Goal: Use online tool/utility: Utilize a website feature to perform a specific function

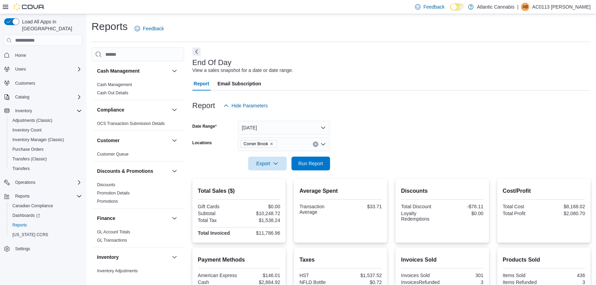
scroll to position [417, 0]
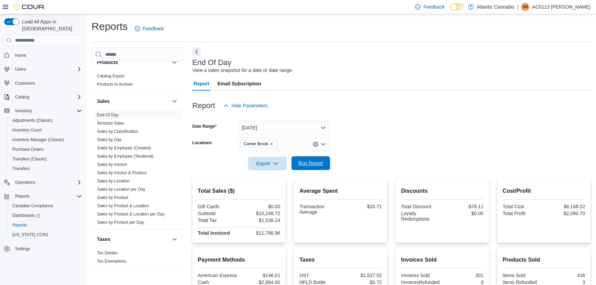
click at [314, 165] on span "Run Report" at bounding box center [311, 163] width 25 height 7
click at [282, 131] on button "[DATE]" at bounding box center [284, 128] width 92 height 14
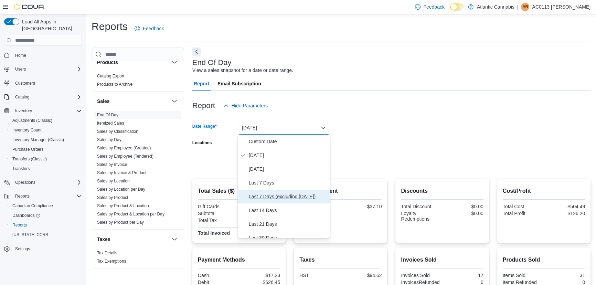
click at [275, 194] on span "Last 7 Days (excluding [DATE])" at bounding box center [288, 196] width 79 height 8
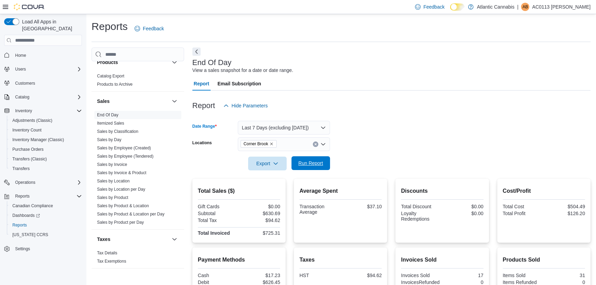
click at [311, 166] on span "Run Report" at bounding box center [311, 163] width 25 height 7
click at [271, 143] on icon "Remove Corner Brook from selection in this group" at bounding box center [272, 144] width 4 height 4
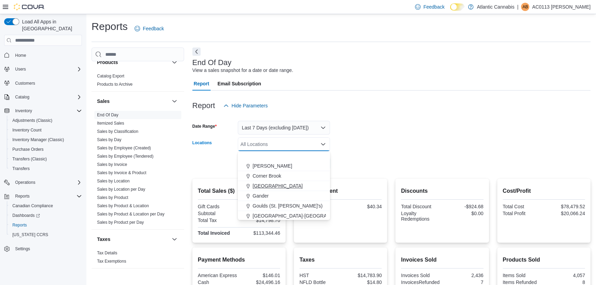
scroll to position [41, 0]
click at [274, 191] on span "Topsail Road ([GEOGRAPHIC_DATA][PERSON_NAME])" at bounding box center [314, 194] width 122 height 7
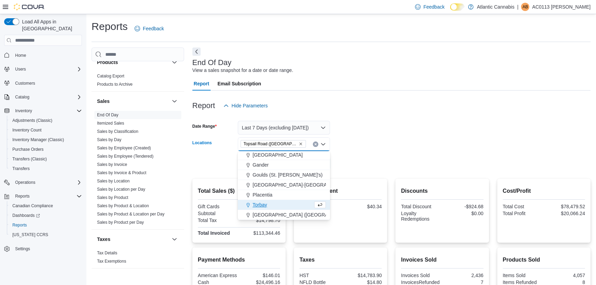
click at [369, 161] on form "Date Range Last 7 Days (excluding [DATE]) Locations [GEOGRAPHIC_DATA] ([GEOGRAP…" at bounding box center [391, 142] width 398 height 58
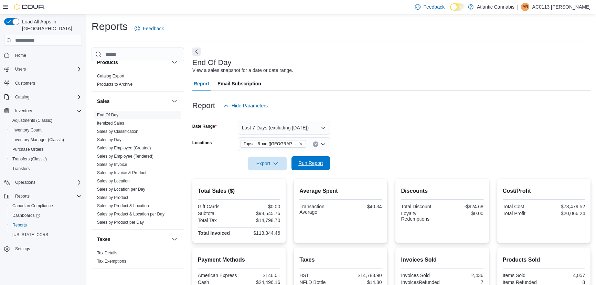
click at [313, 161] on span "Run Report" at bounding box center [311, 163] width 25 height 7
click at [292, 126] on button "Last 7 Days (excluding [DATE])" at bounding box center [284, 128] width 92 height 14
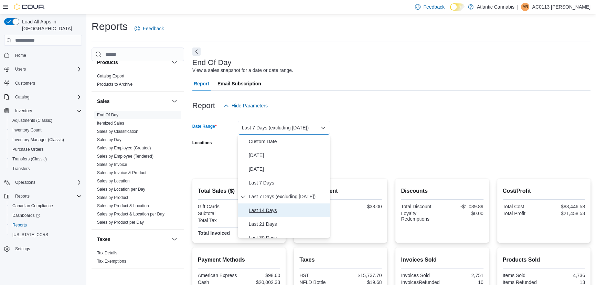
click at [255, 210] on span "Last 14 Days" at bounding box center [288, 210] width 79 height 8
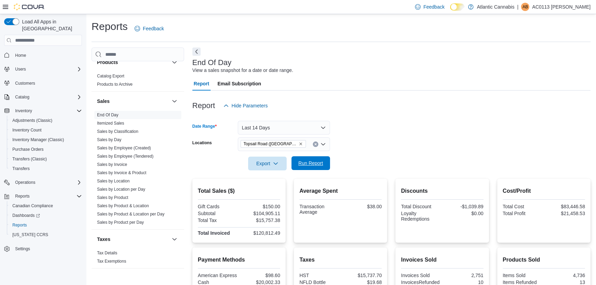
click at [311, 164] on span "Run Report" at bounding box center [311, 163] width 25 height 7
click at [299, 143] on icon "Remove Topsail Road (St. John's) from selection in this group" at bounding box center [301, 144] width 4 height 4
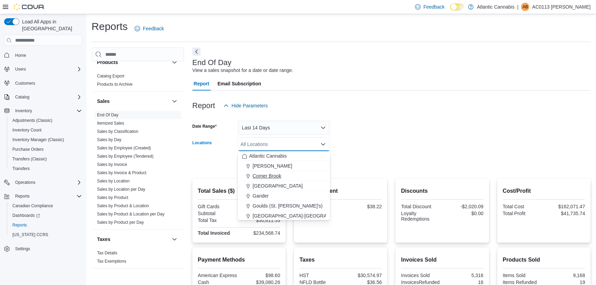
click at [273, 177] on span "Corner Brook" at bounding box center [267, 176] width 29 height 7
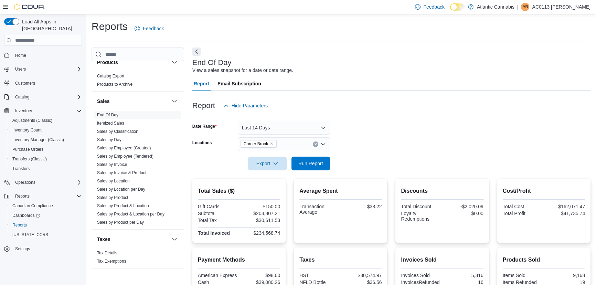
click at [413, 147] on form "Date Range Last 14 Days Locations Corner Brook Export Run Report" at bounding box center [391, 142] width 398 height 58
click at [314, 163] on span "Run Report" at bounding box center [311, 163] width 25 height 7
click at [293, 129] on button "Last 14 Days" at bounding box center [284, 128] width 92 height 14
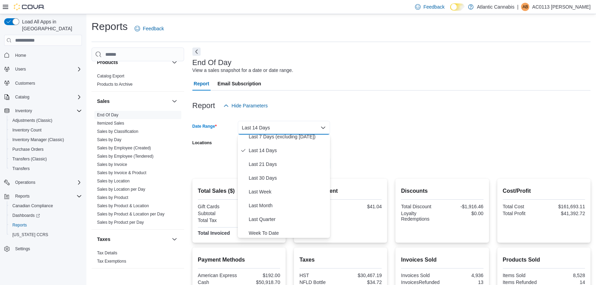
scroll to position [62, 0]
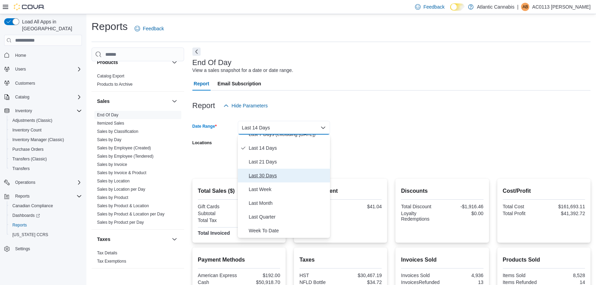
click at [261, 175] on span "Last 30 Days" at bounding box center [288, 175] width 79 height 8
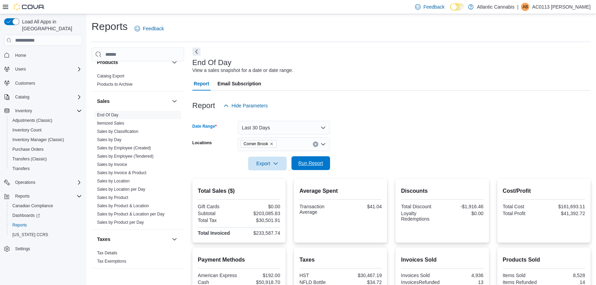
click at [308, 163] on span "Run Report" at bounding box center [311, 163] width 25 height 7
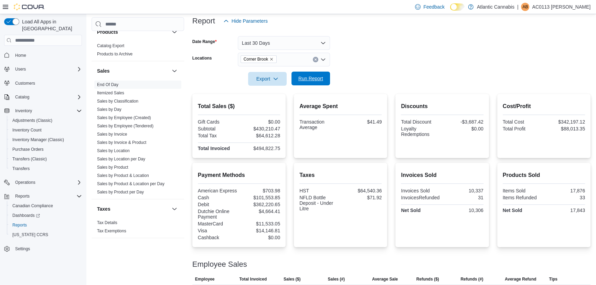
scroll to position [94, 0]
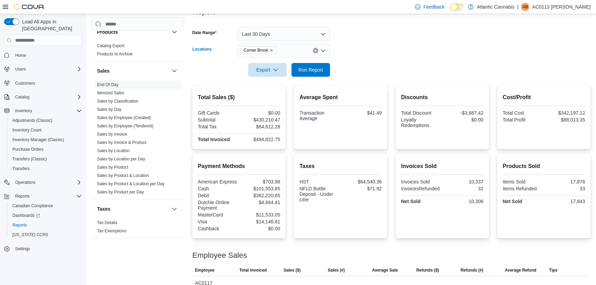
click at [272, 51] on icon "Remove Corner Brook from selection in this group" at bounding box center [272, 50] width 4 height 4
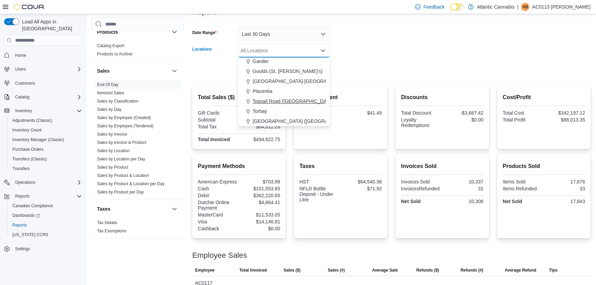
click at [278, 102] on span "Topsail Road ([GEOGRAPHIC_DATA][PERSON_NAME])" at bounding box center [314, 101] width 122 height 7
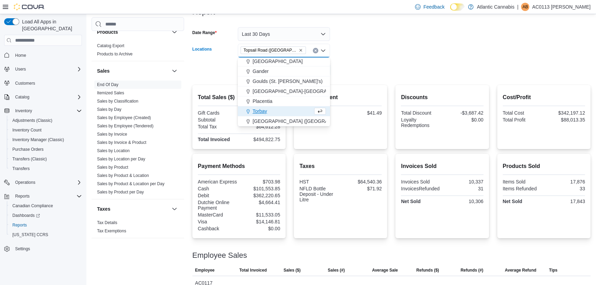
scroll to position [31, 0]
click at [373, 45] on form "Date Range Last 30 Days Locations [GEOGRAPHIC_DATA] ([GEOGRAPHIC_DATA][PERSON_N…" at bounding box center [391, 48] width 398 height 58
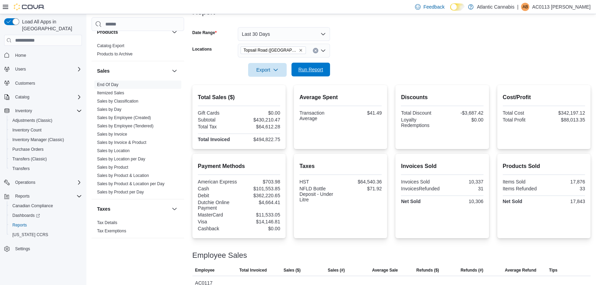
click at [310, 70] on span "Run Report" at bounding box center [311, 69] width 25 height 7
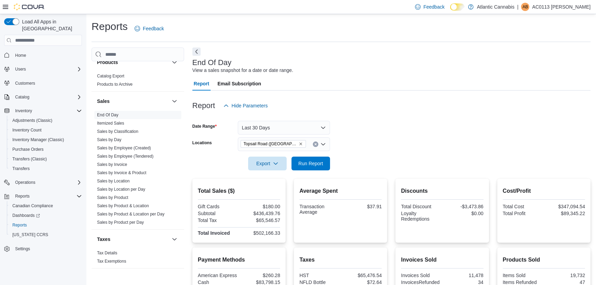
click at [312, 103] on div "Report Hide Parameters" at bounding box center [391, 106] width 398 height 14
click at [299, 145] on icon "Remove Topsail Road (St. John's) from selection in this group" at bounding box center [301, 144] width 4 height 4
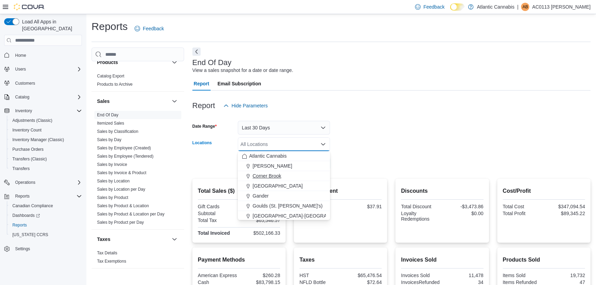
click at [264, 176] on span "Corner Brook" at bounding box center [267, 176] width 29 height 7
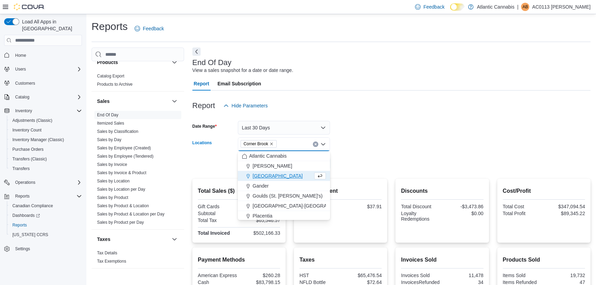
click at [436, 135] on form "Date Range Last 30 Days Locations [GEOGRAPHIC_DATA] Combo box. Selected. [GEOGR…" at bounding box center [391, 142] width 398 height 58
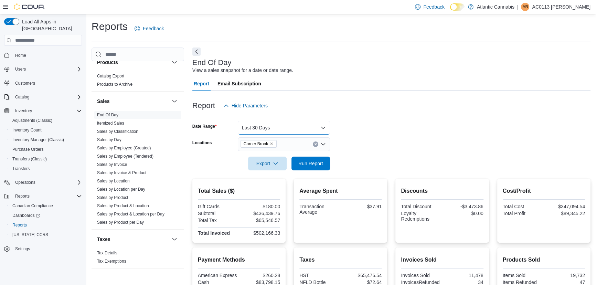
click at [286, 131] on button "Last 30 Days" at bounding box center [284, 128] width 92 height 14
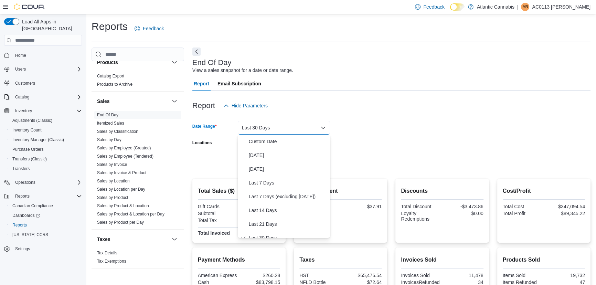
scroll to position [7, 0]
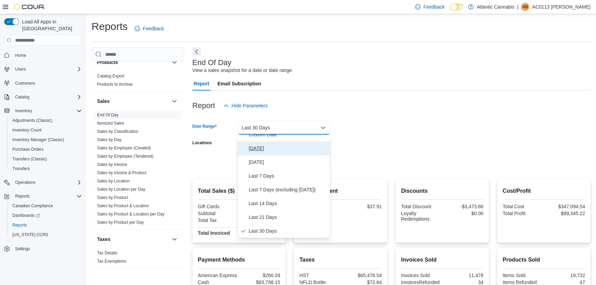
click at [259, 147] on span "[DATE]" at bounding box center [288, 148] width 79 height 8
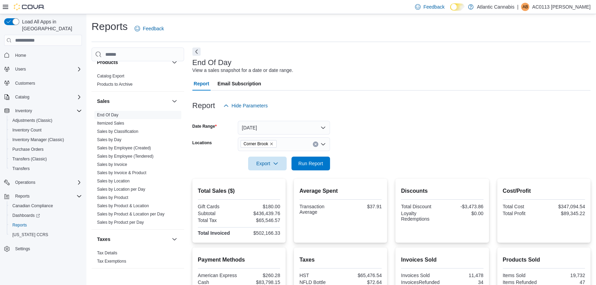
click at [381, 109] on div "Report Hide Parameters" at bounding box center [391, 106] width 398 height 14
click at [310, 163] on span "Run Report" at bounding box center [311, 163] width 25 height 7
click at [314, 168] on span "Run Report" at bounding box center [311, 163] width 30 height 14
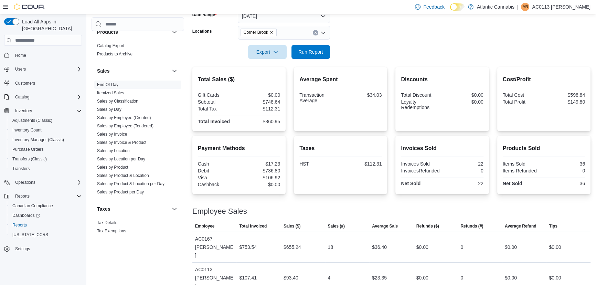
scroll to position [117, 0]
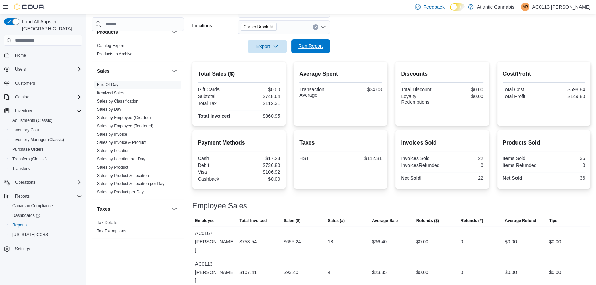
click at [304, 41] on span "Run Report" at bounding box center [311, 46] width 30 height 14
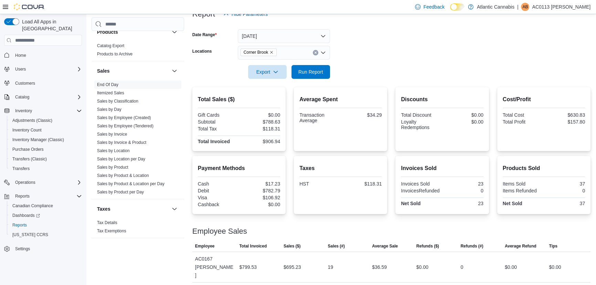
scroll to position [54, 0]
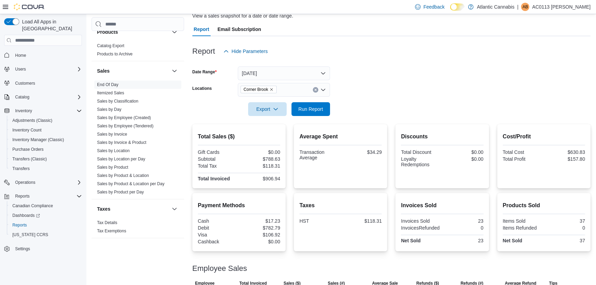
click at [272, 91] on icon "Remove Corner Brook from selection in this group" at bounding box center [272, 89] width 4 height 4
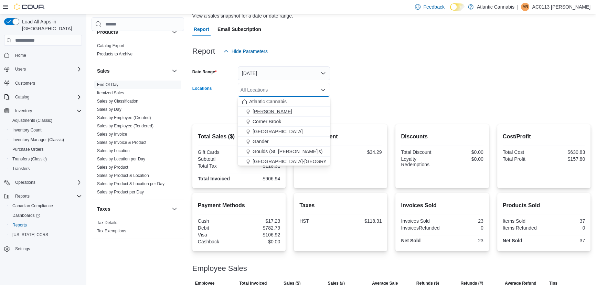
click at [267, 112] on span "[PERSON_NAME]" at bounding box center [273, 111] width 40 height 7
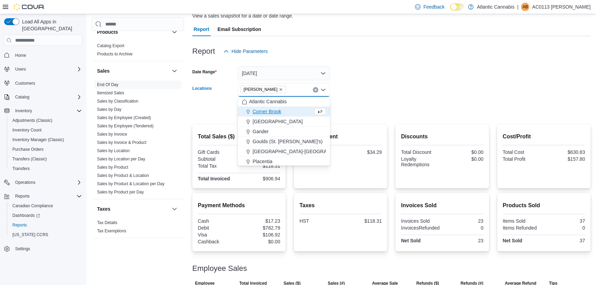
click at [364, 86] on form "Date Range [DATE] Locations Bay [PERSON_NAME] Combo box. Selected. [GEOGRAPHIC_…" at bounding box center [391, 87] width 398 height 58
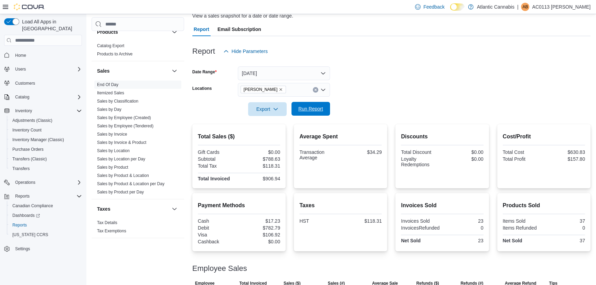
click at [305, 113] on span "Run Report" at bounding box center [311, 109] width 30 height 14
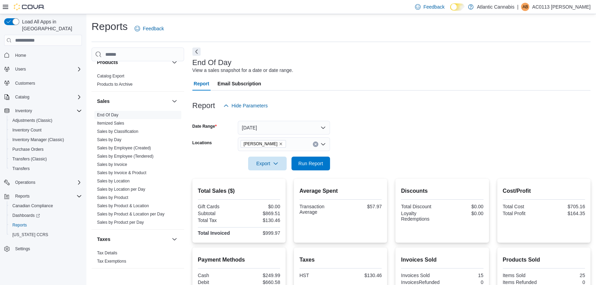
click at [279, 144] on icon "Remove Bay Roberts from selection in this group" at bounding box center [281, 144] width 4 height 4
click at [372, 145] on form "Date Range [DATE] Locations All Locations Export Run Report" at bounding box center [391, 142] width 398 height 58
click at [275, 146] on div "All Locations" at bounding box center [284, 144] width 92 height 14
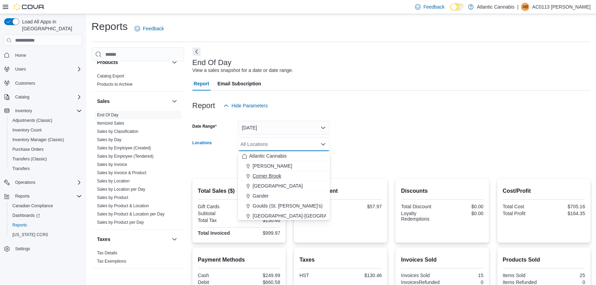
click at [279, 175] on span "Corner Brook" at bounding box center [267, 176] width 29 height 7
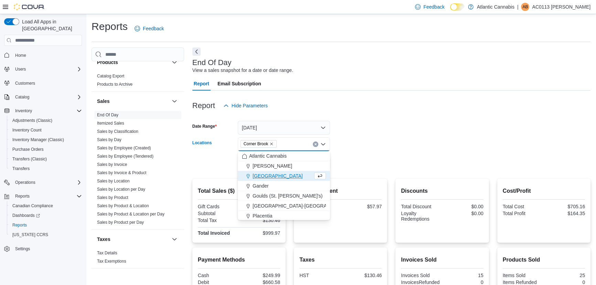
click at [367, 149] on form "Date Range [DATE] Locations [GEOGRAPHIC_DATA] Combo box. Selected. [GEOGRAPHIC_…" at bounding box center [391, 142] width 398 height 58
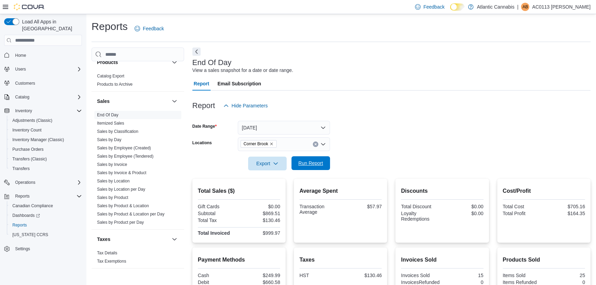
click at [314, 164] on span "Run Report" at bounding box center [311, 163] width 25 height 7
